Goal: Book appointment/travel/reservation

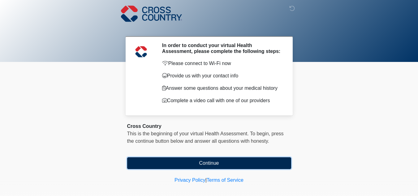
click at [228, 163] on button "Continue" at bounding box center [209, 163] width 164 height 12
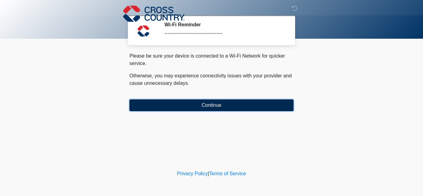
click at [197, 107] on button "Continue" at bounding box center [211, 105] width 164 height 12
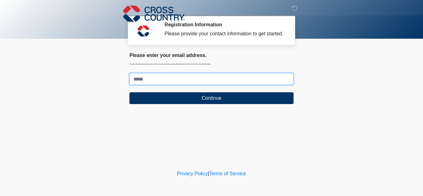
click at [147, 78] on input "Where should we email your response?" at bounding box center [211, 79] width 164 height 12
type input "**********"
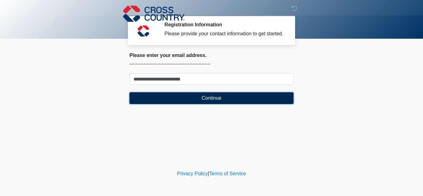
click at [177, 98] on button "Continue" at bounding box center [211, 98] width 164 height 12
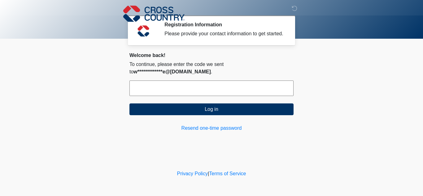
click at [174, 88] on input "text" at bounding box center [211, 87] width 164 height 15
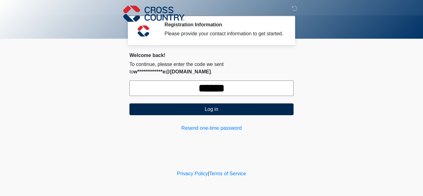
type input "******"
click at [203, 113] on button "Log in" at bounding box center [211, 109] width 164 height 12
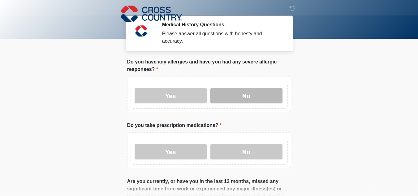
click at [227, 91] on label "No" at bounding box center [246, 95] width 72 height 15
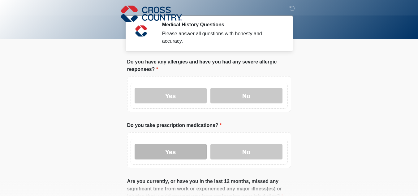
click at [184, 149] on label "Yes" at bounding box center [171, 151] width 72 height 15
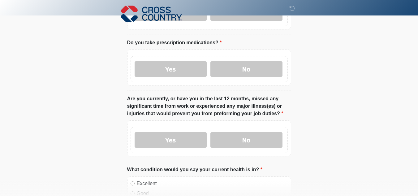
scroll to position [85, 0]
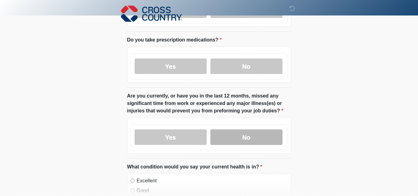
click at [251, 133] on label "No" at bounding box center [246, 136] width 72 height 15
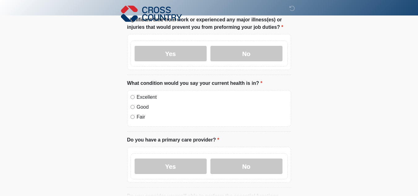
scroll to position [172, 0]
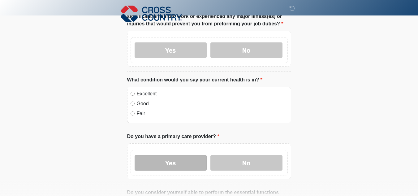
click at [198, 155] on label "Yes" at bounding box center [171, 162] width 72 height 15
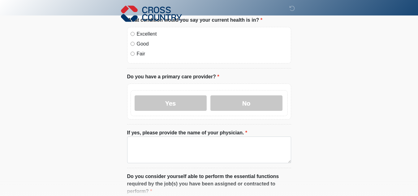
scroll to position [240, 0]
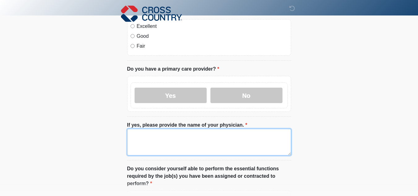
click at [146, 136] on textarea "If yes, please provide the name of your physician." at bounding box center [209, 142] width 164 height 27
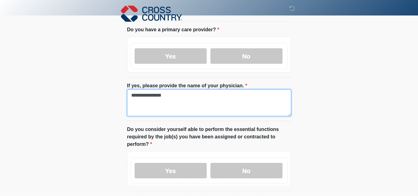
scroll to position [296, 0]
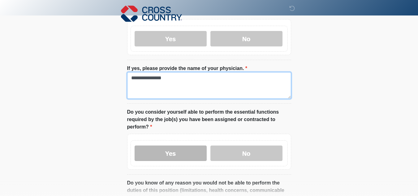
type textarea "**********"
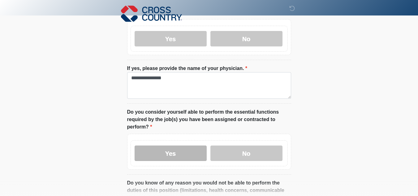
click at [188, 145] on label "Yes" at bounding box center [171, 152] width 72 height 15
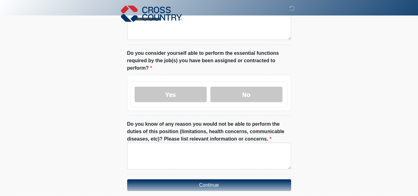
scroll to position [359, 0]
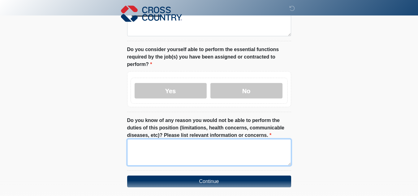
click at [218, 151] on textarea "Do you know of any reason you would not be able to perform the duties of this p…" at bounding box center [209, 152] width 164 height 27
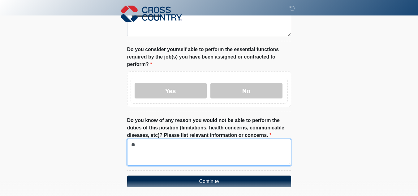
type textarea "**"
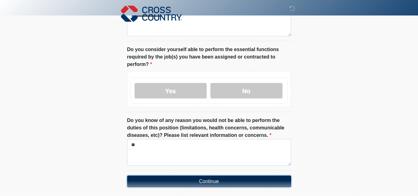
click at [217, 175] on button "Continue" at bounding box center [209, 181] width 164 height 12
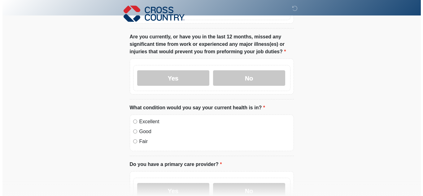
scroll to position [0, 0]
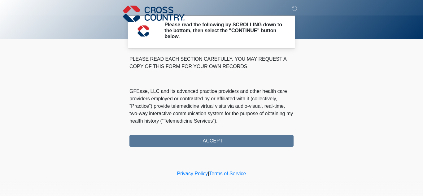
click at [216, 140] on div "PLEASE READ EACH SECTION CAREFULLY. YOU MAY REQUEST A COPY OF THIS FORM FOR YOU…" at bounding box center [211, 100] width 164 height 91
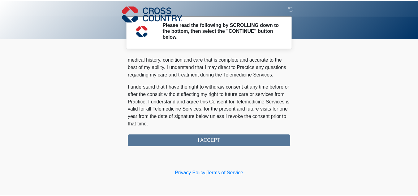
scroll to position [423, 0]
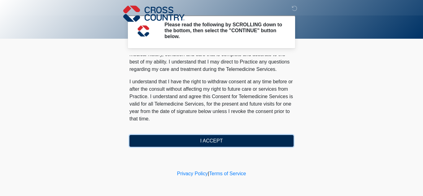
click at [254, 143] on button "I ACCEPT" at bounding box center [211, 141] width 164 height 12
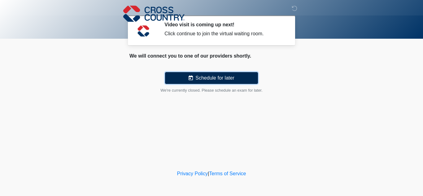
click at [222, 74] on button "Schedule for later" at bounding box center [211, 78] width 93 height 12
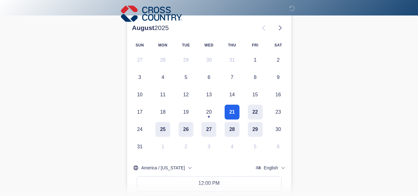
scroll to position [86, 0]
click at [232, 108] on button "21" at bounding box center [232, 111] width 15 height 15
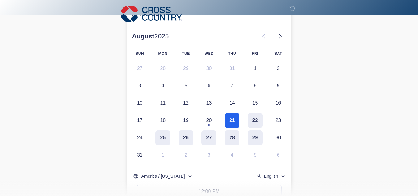
scroll to position [69, 0]
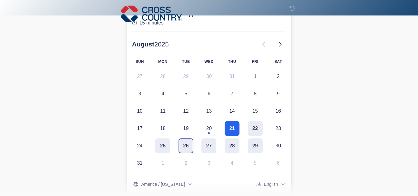
click at [192, 144] on button "26" at bounding box center [186, 145] width 15 height 15
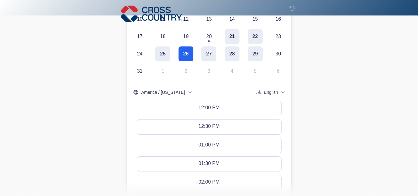
scroll to position [164, 0]
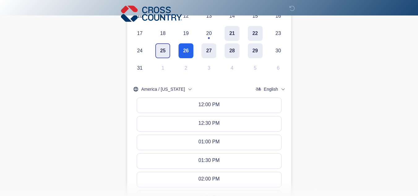
click at [159, 52] on button "25" at bounding box center [162, 50] width 15 height 15
click at [210, 47] on button "27" at bounding box center [208, 50] width 15 height 15
click at [180, 53] on button "26" at bounding box center [186, 50] width 15 height 15
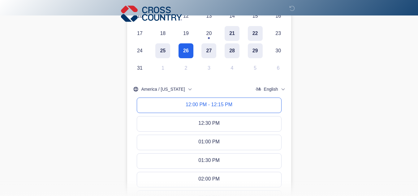
click at [159, 110] on button "12:00 PM - 12:15 PM" at bounding box center [209, 105] width 144 height 15
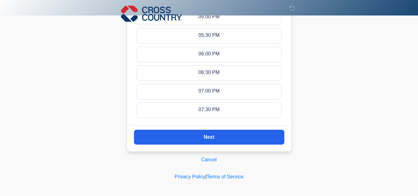
scroll to position [439, 0]
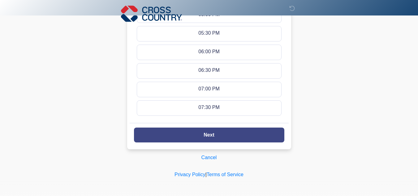
click at [231, 136] on button "Next" at bounding box center [209, 134] width 150 height 15
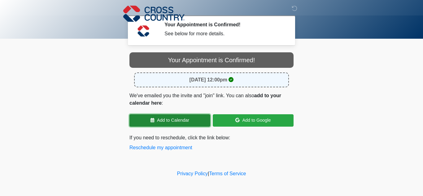
click at [177, 123] on link "Add to Calendar" at bounding box center [169, 120] width 81 height 12
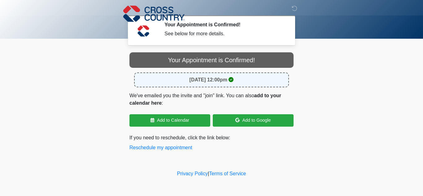
click at [342, 72] on body "‎ ‎ ‎ Your Appointment is Confirmed! See below for more details. Please connect…" at bounding box center [211, 98] width 423 height 196
